Goal: Task Accomplishment & Management: Manage account settings

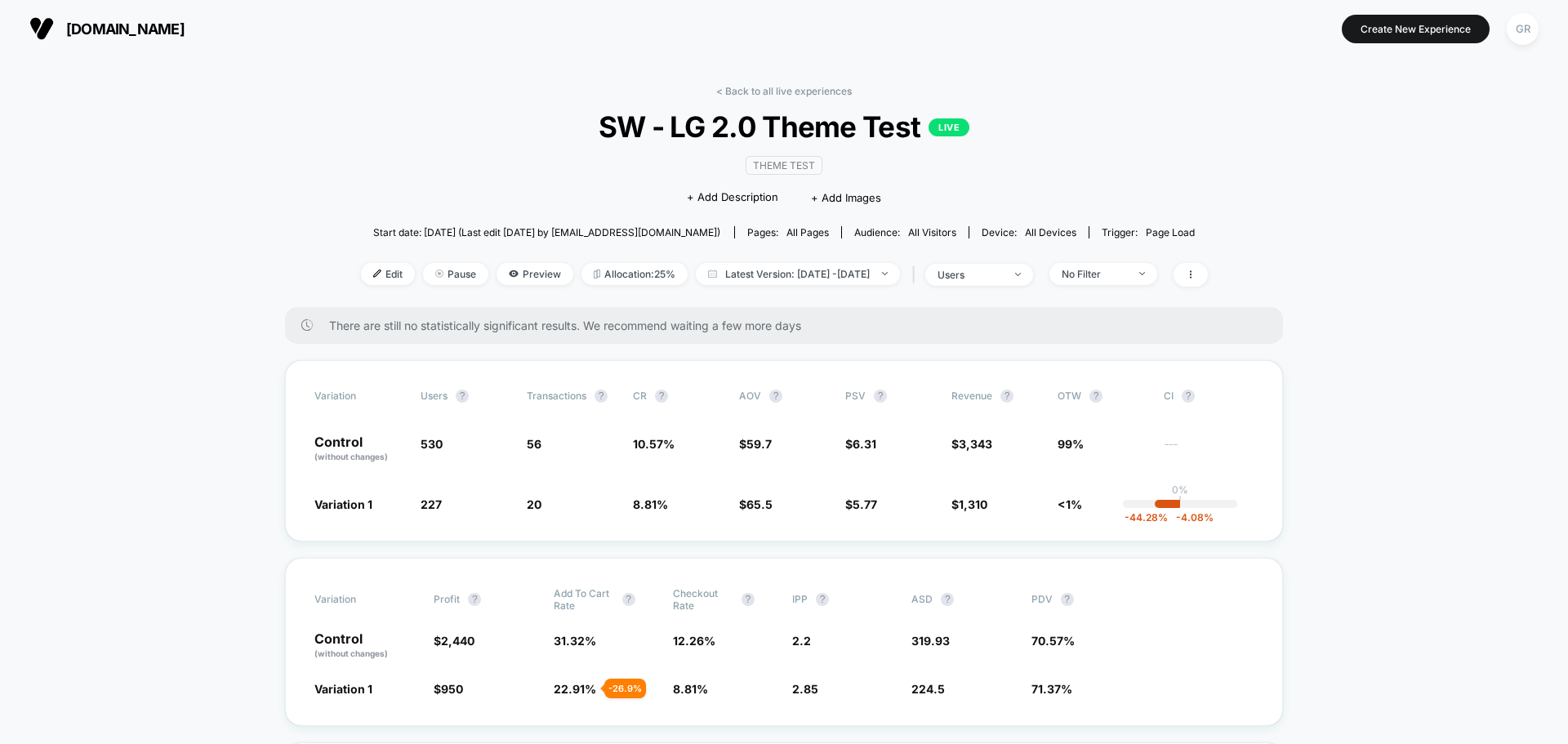
scroll to position [245, 0]
click at [1021, 274] on img at bounding box center [1018, 274] width 6 height 3
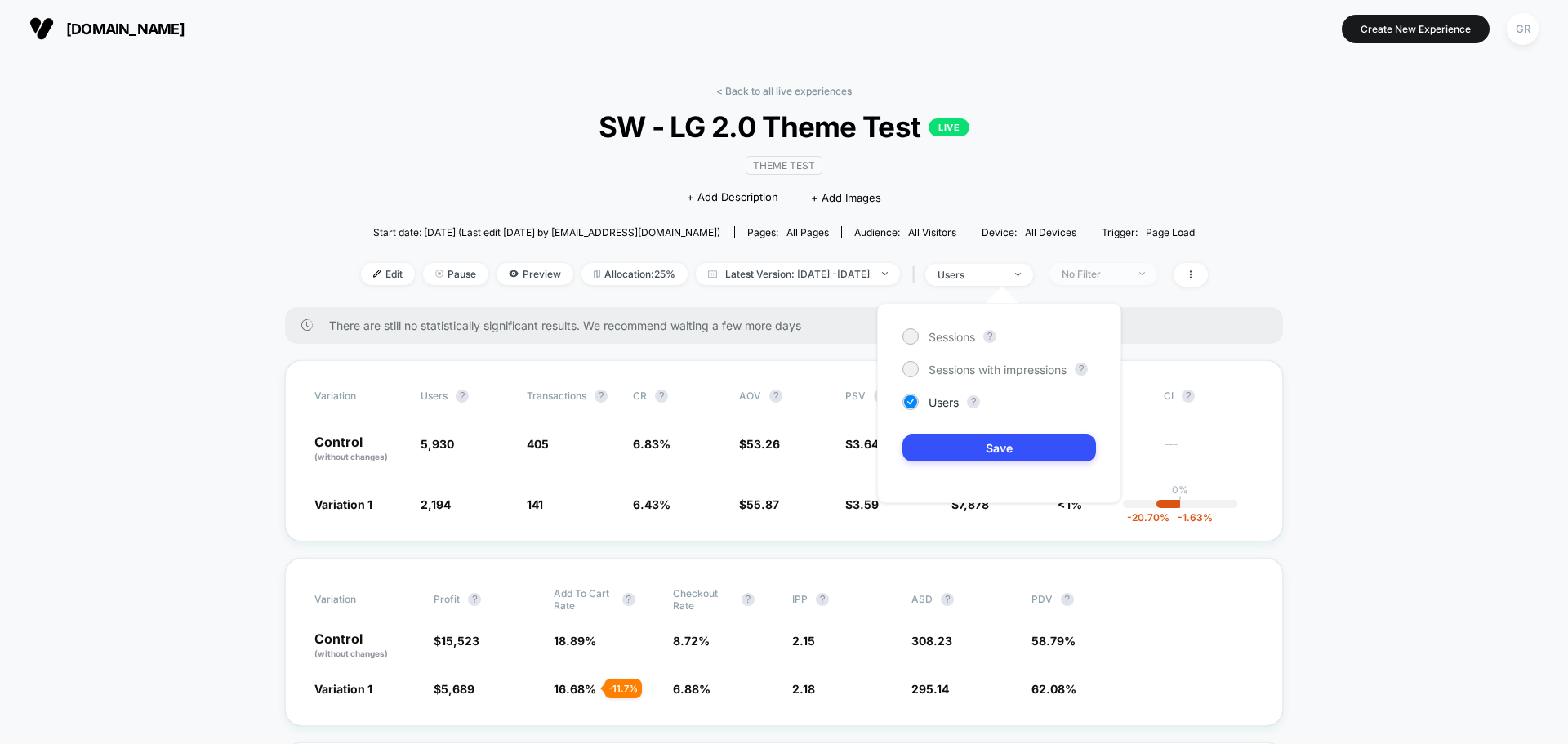
click at [1118, 268] on div "No Filter" at bounding box center [1094, 274] width 66 height 12
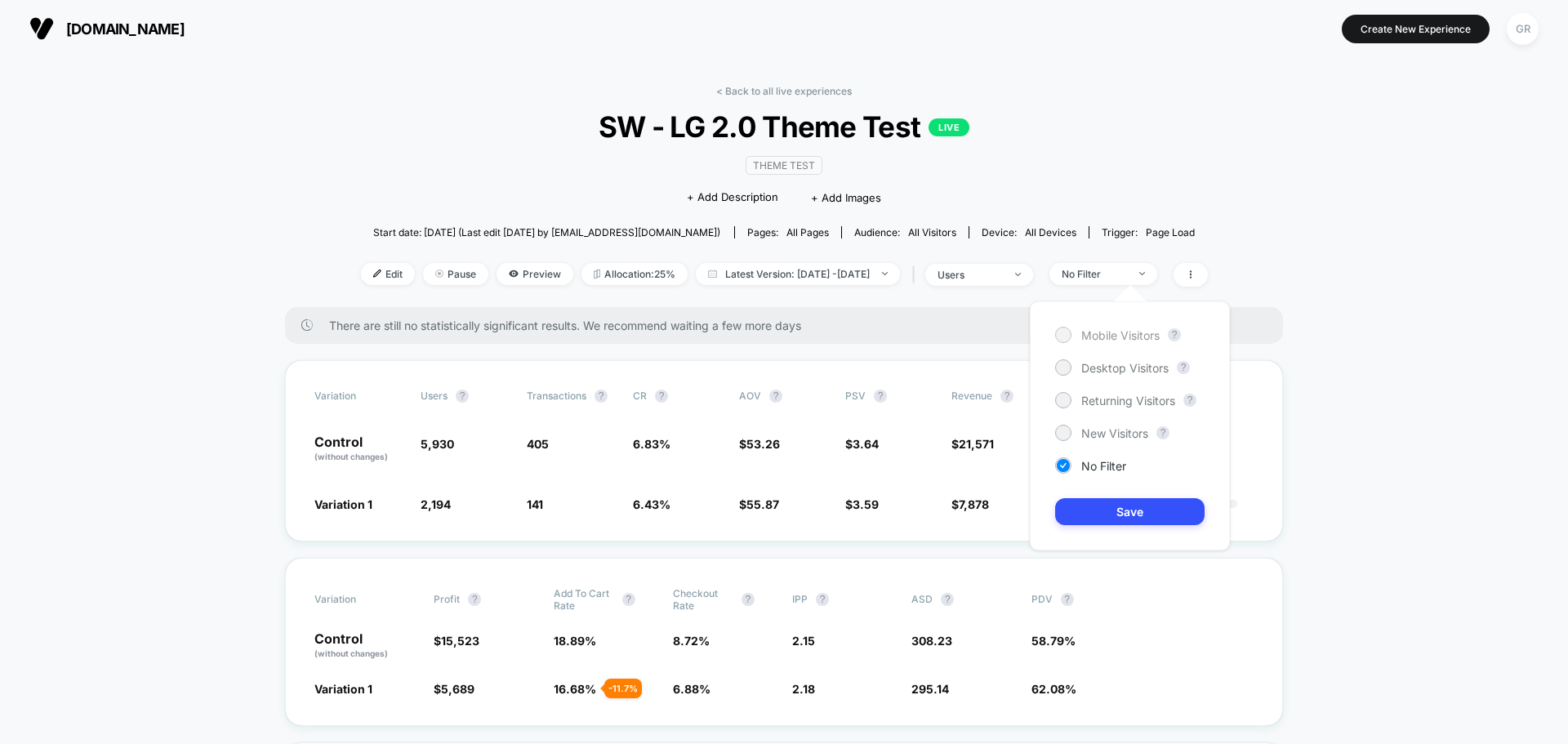
click at [1061, 331] on div at bounding box center [1063, 334] width 12 height 12
click at [1162, 516] on button "Save" at bounding box center [1130, 511] width 149 height 27
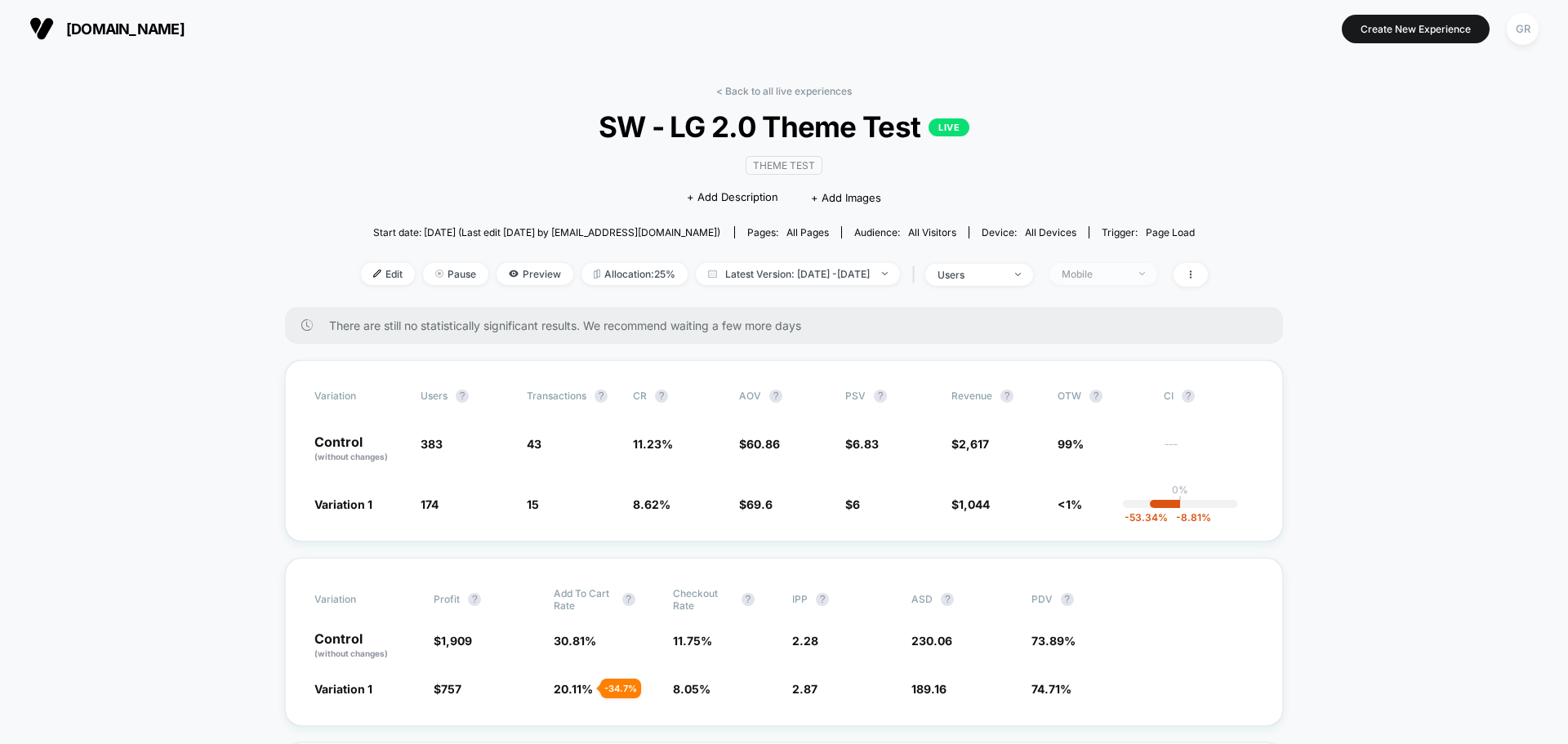
click at [1127, 275] on div "Mobile" at bounding box center [1094, 274] width 66 height 12
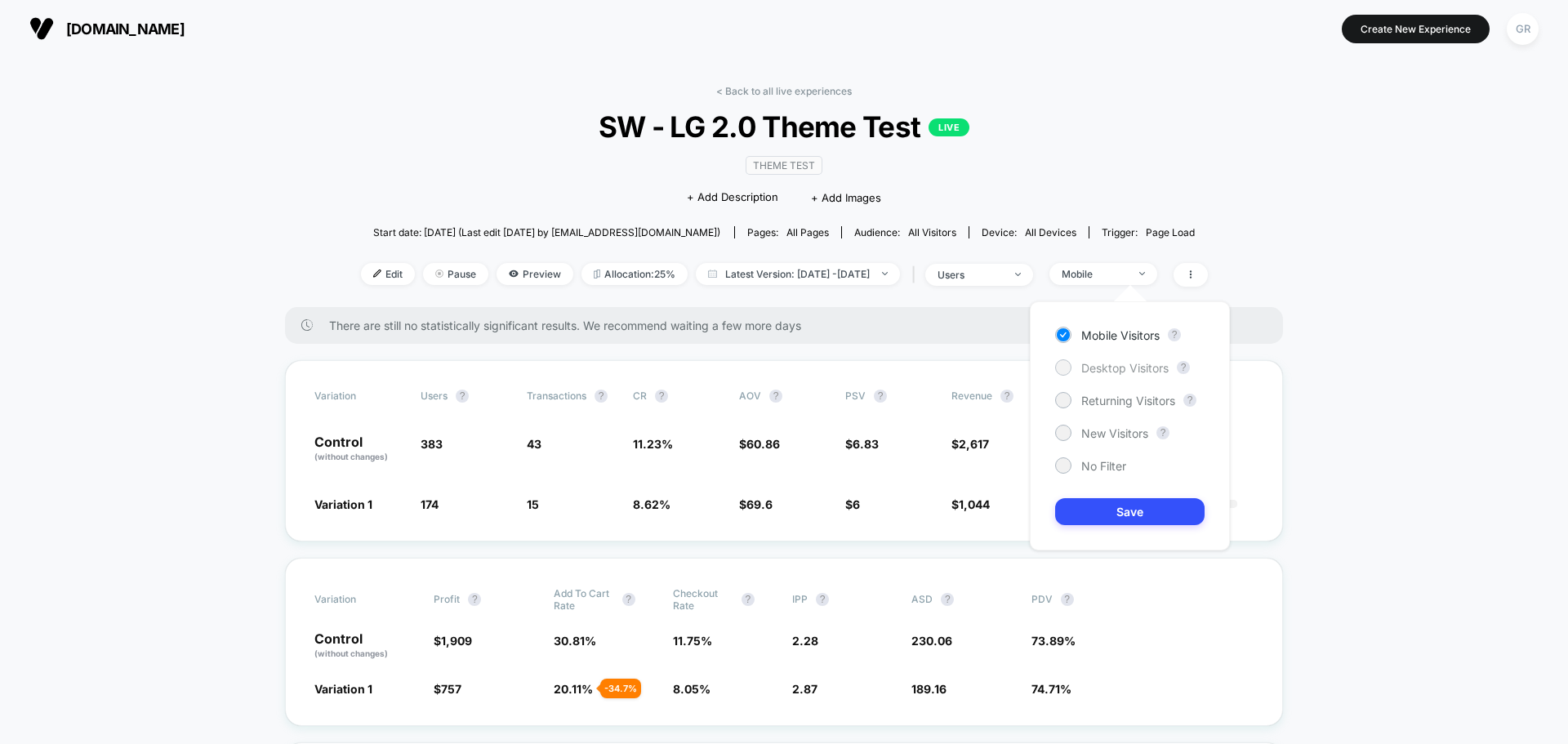
click at [1082, 372] on span "Desktop Visitors" at bounding box center [1125, 367] width 88 height 14
click at [1122, 525] on div "Mobile Visitors ? Desktop Visitors ? Returning Visitors ? New Visitors ? No Fil…" at bounding box center [1130, 425] width 200 height 249
click at [1122, 514] on button "Save" at bounding box center [1130, 511] width 149 height 27
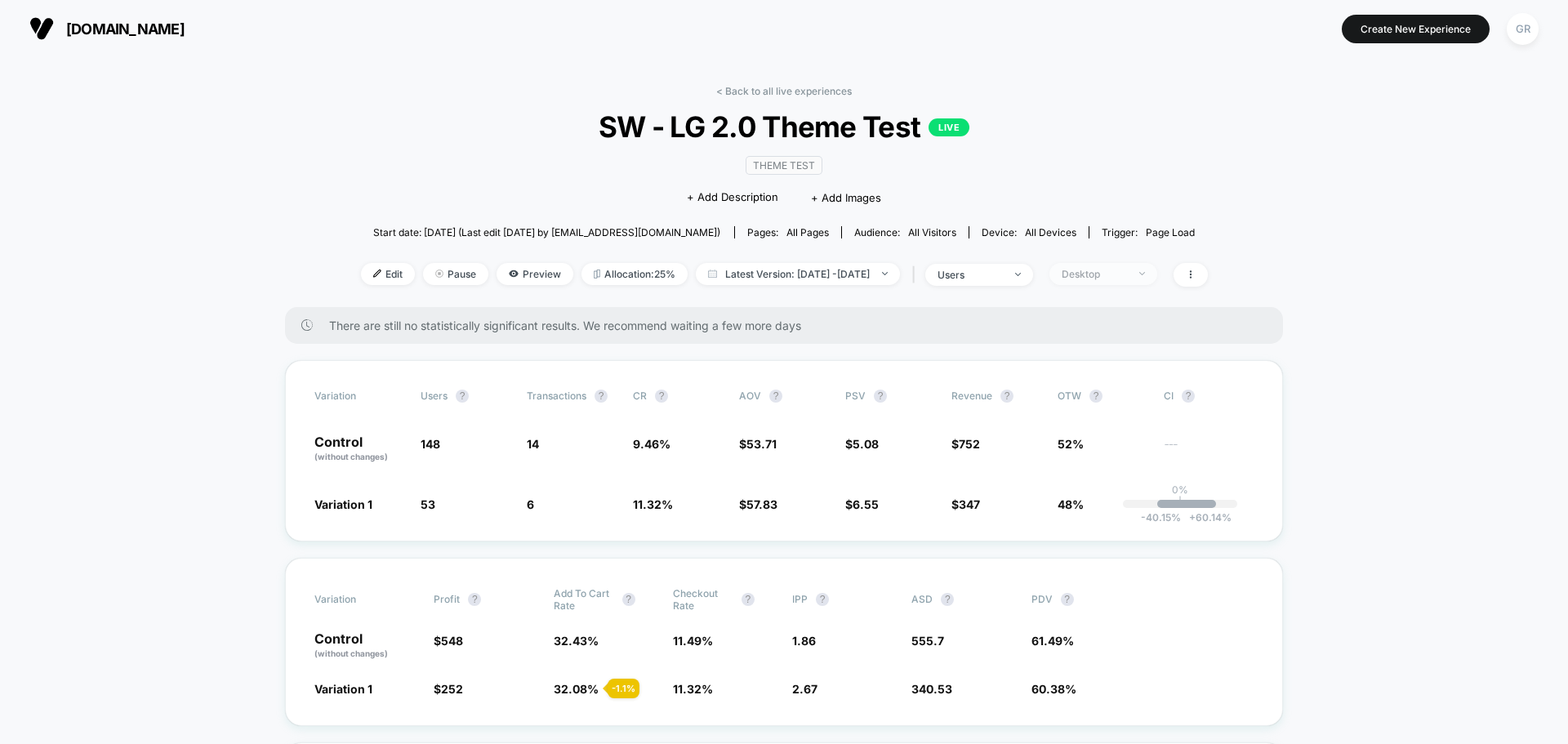
click at [1122, 275] on div "Desktop" at bounding box center [1094, 274] width 66 height 12
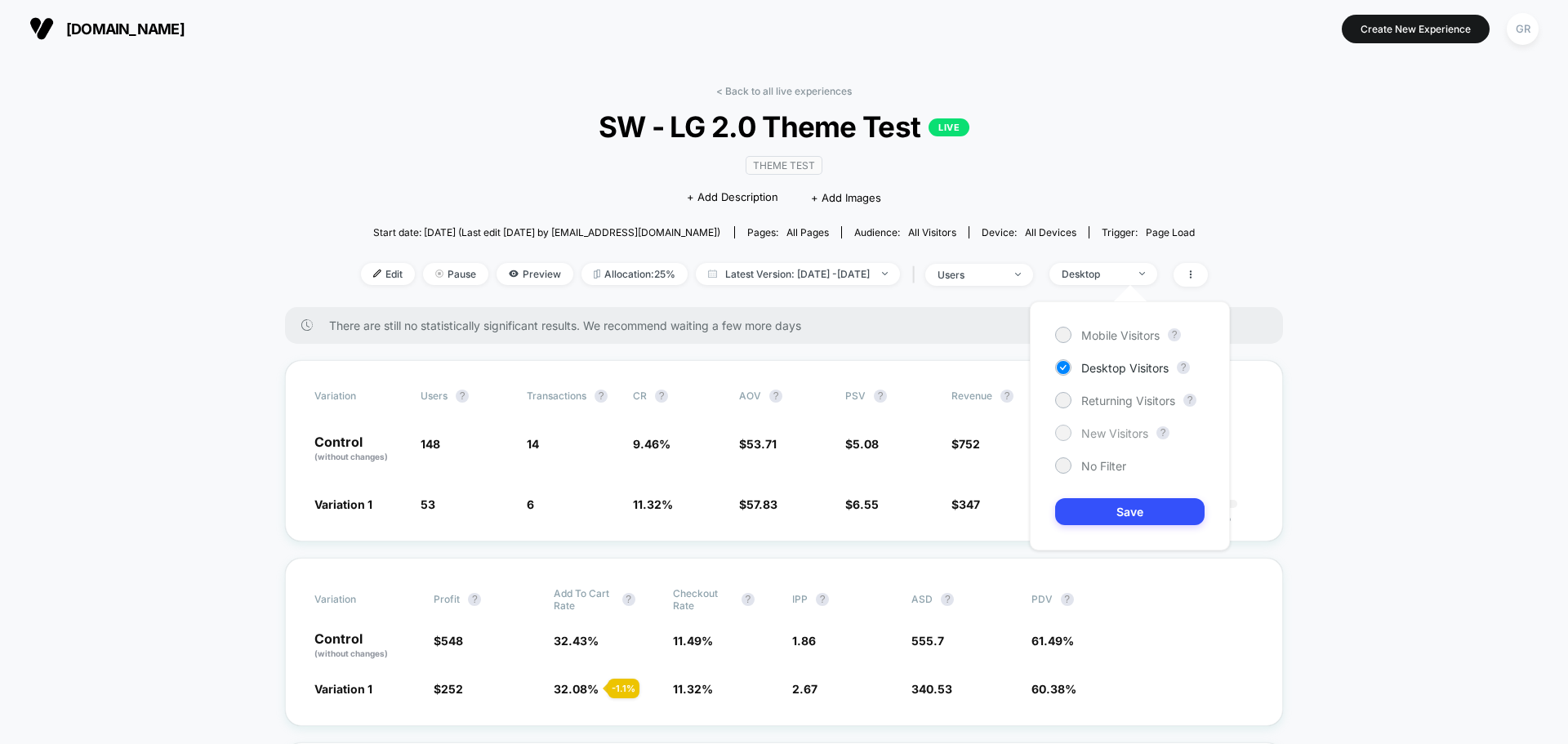
click at [1083, 435] on span "New Visitors" at bounding box center [1114, 433] width 67 height 14
click at [1101, 504] on button "Save" at bounding box center [1130, 511] width 149 height 27
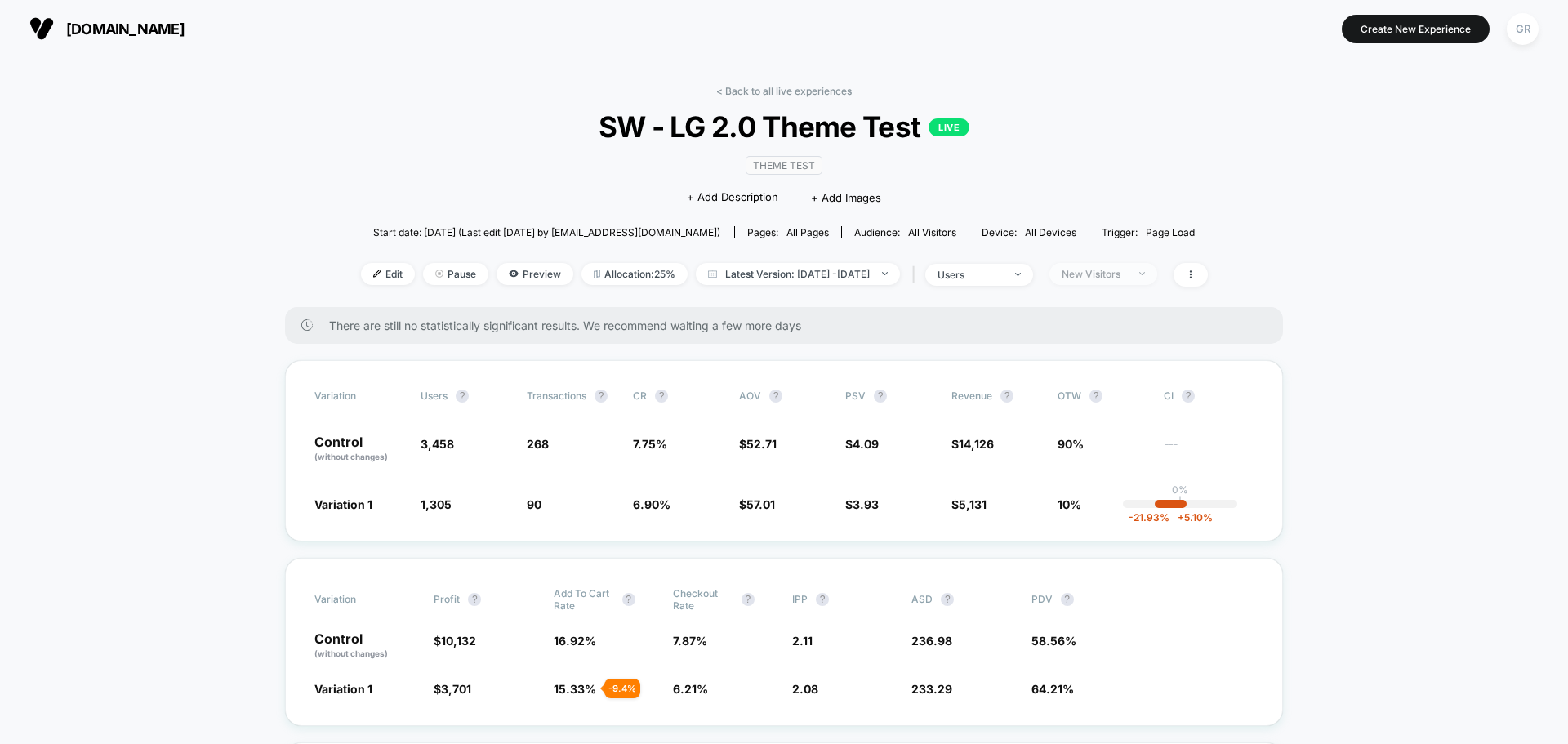
click at [1111, 272] on div "New Visitors" at bounding box center [1094, 274] width 66 height 12
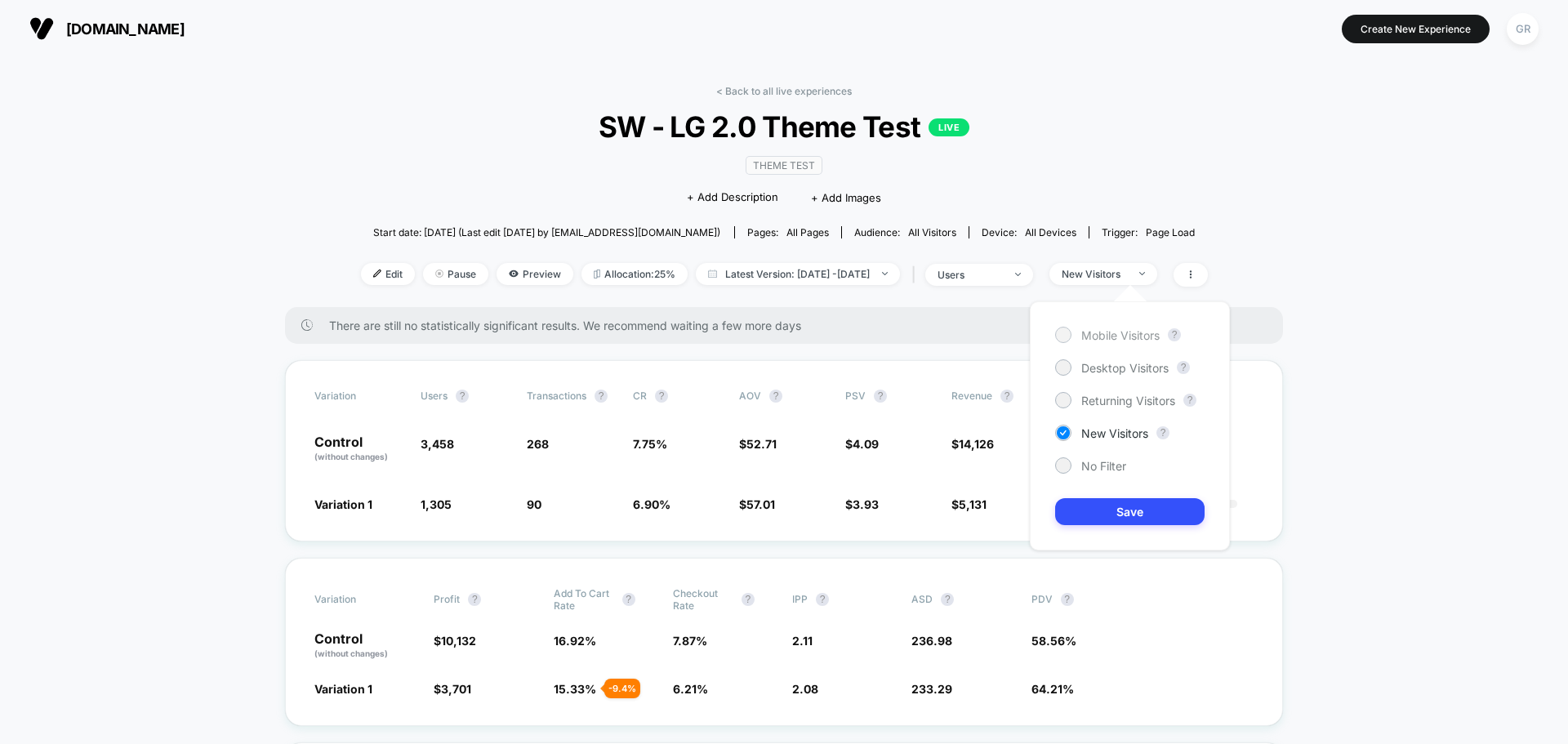
click at [1065, 335] on div at bounding box center [1063, 334] width 12 height 12
click at [1149, 514] on button "Save" at bounding box center [1130, 511] width 149 height 27
